Goal: Transaction & Acquisition: Purchase product/service

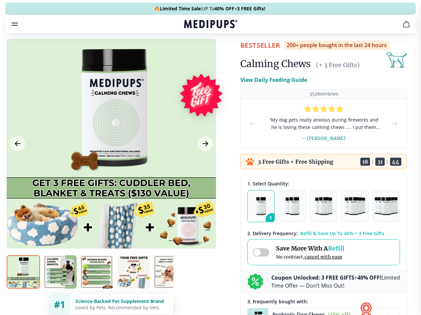
click at [192, 53] on span "Supplements" at bounding box center [208, 56] width 33 height 7
click at [226, 53] on icon "button" at bounding box center [230, 57] width 8 height 8
click at [403, 28] on icon "cart" at bounding box center [407, 24] width 8 height 8
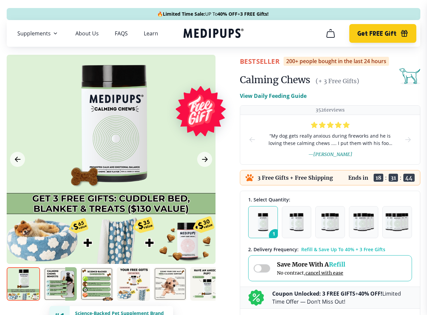
click at [377, 33] on span "Get FREE Gift" at bounding box center [376, 34] width 39 height 8
click at [401, 33] on icon "button" at bounding box center [404, 34] width 6 height 4
click at [111, 159] on div at bounding box center [111, 159] width 209 height 209
click at [17, 159] on div at bounding box center [213, 157] width 427 height 315
click at [205, 159] on div at bounding box center [213, 157] width 427 height 315
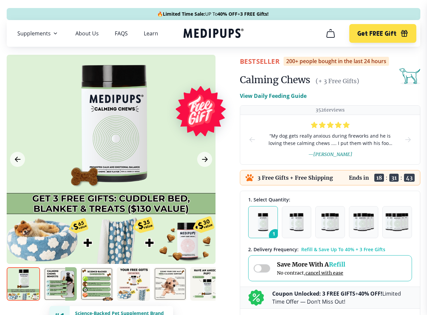
click at [23, 284] on div at bounding box center [213, 157] width 427 height 315
